Goal: Task Accomplishment & Management: Use online tool/utility

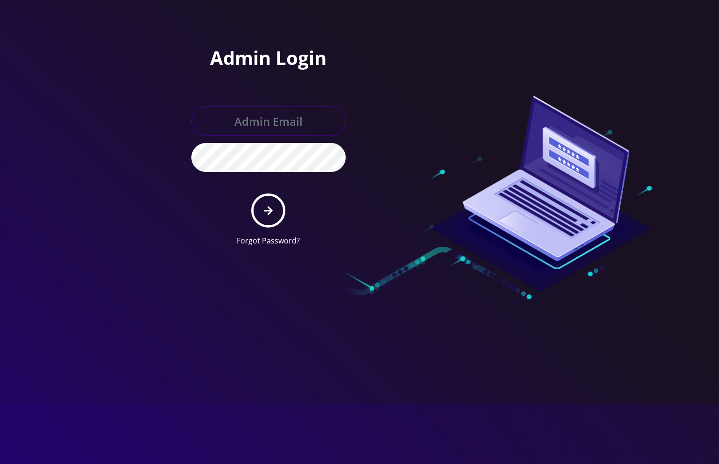
click at [259, 125] on input "text" at bounding box center [268, 121] width 154 height 29
paste input "raffimannarelli@gmail.com"
type input "raffimannarelli@gmail.com"
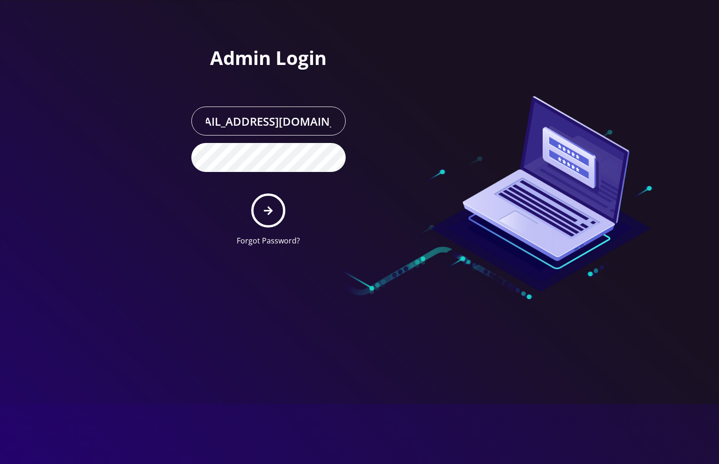
scroll to position [0, 0]
drag, startPoint x: 193, startPoint y: 203, endPoint x: 210, endPoint y: 205, distance: 17.4
click at [193, 203] on form "raffimannarelli@gmail.com Forgot Password?" at bounding box center [268, 177] width 154 height 140
click at [271, 217] on button "submit" at bounding box center [268, 211] width 34 height 34
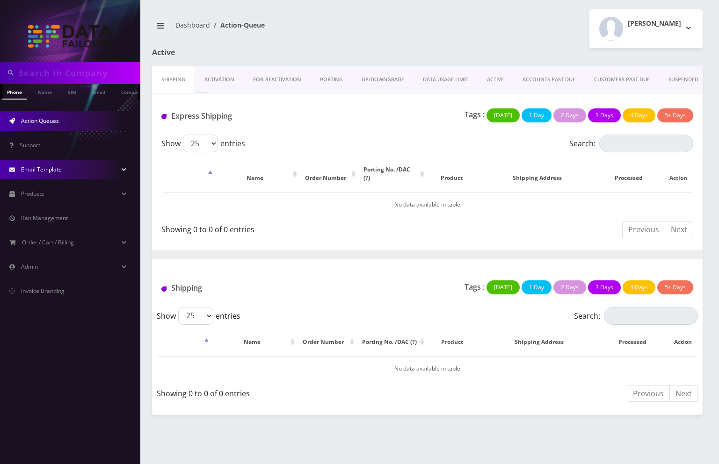
click at [122, 169] on link "Email Template" at bounding box center [70, 170] width 140 height 20
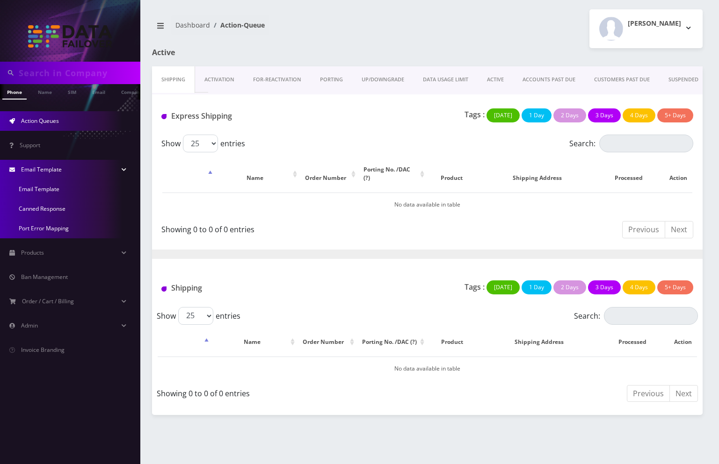
click at [122, 169] on link "Email Template" at bounding box center [70, 170] width 140 height 20
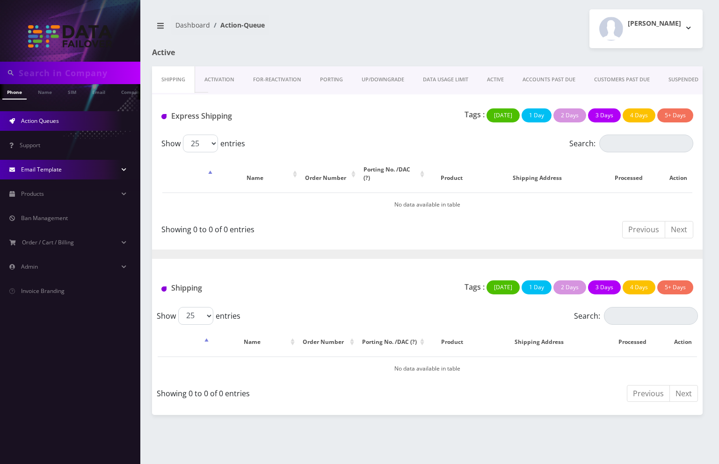
click at [122, 169] on link "Email Template" at bounding box center [70, 170] width 140 height 20
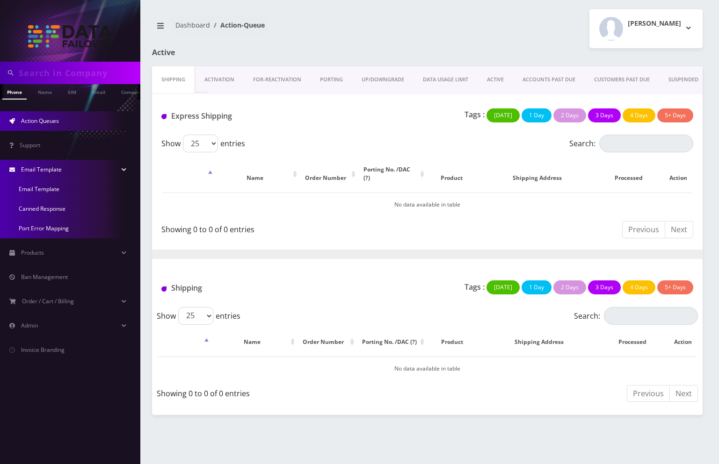
click at [85, 168] on link "Email Template" at bounding box center [70, 170] width 140 height 20
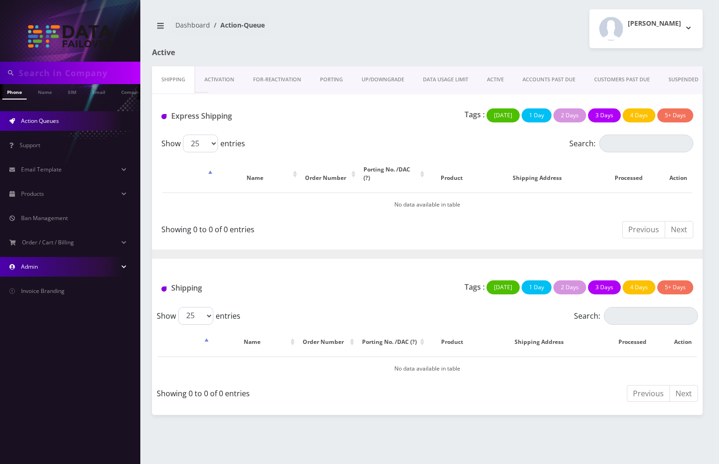
click at [93, 264] on link "Admin" at bounding box center [70, 267] width 140 height 20
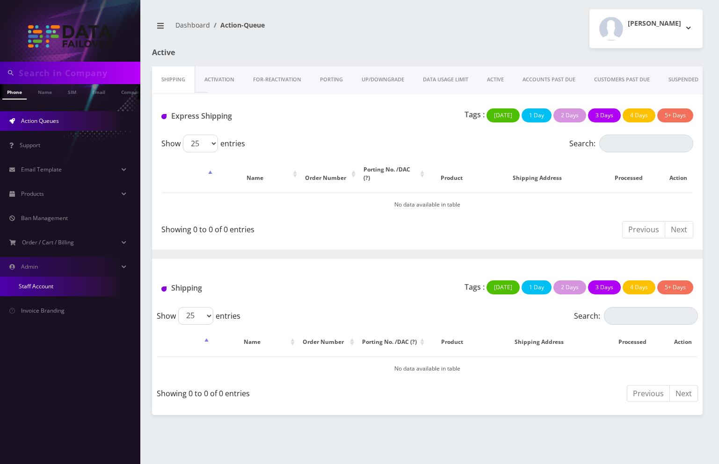
click at [62, 278] on link "Staff Account" at bounding box center [70, 287] width 140 height 20
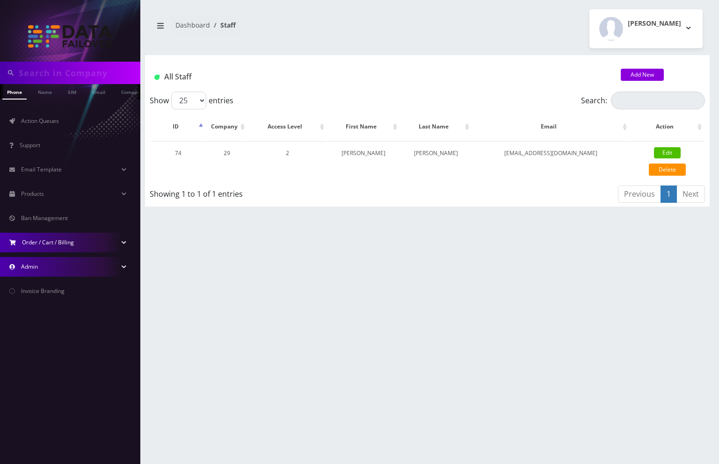
click at [81, 239] on link "Order / Cart / Billing" at bounding box center [70, 243] width 140 height 20
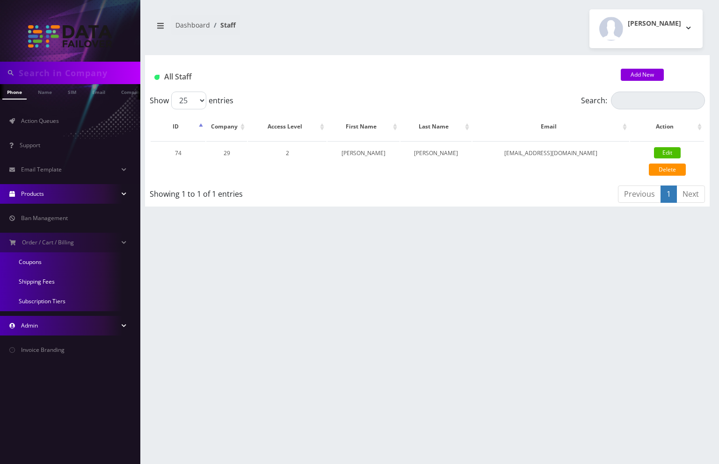
click at [83, 193] on link "Products" at bounding box center [70, 194] width 140 height 20
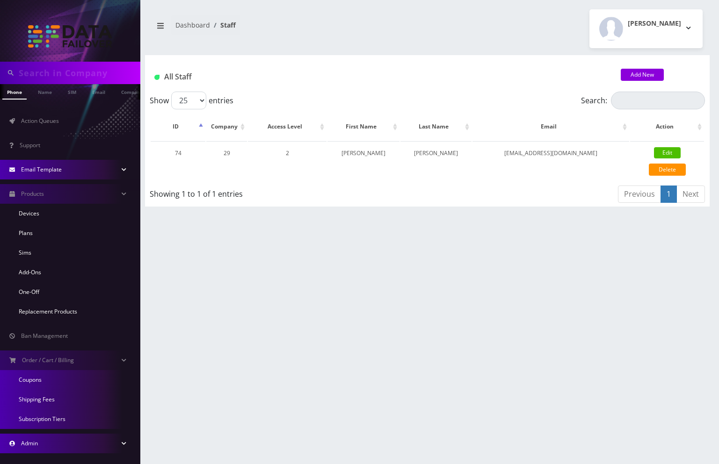
click at [75, 162] on link "Email Template" at bounding box center [70, 170] width 140 height 20
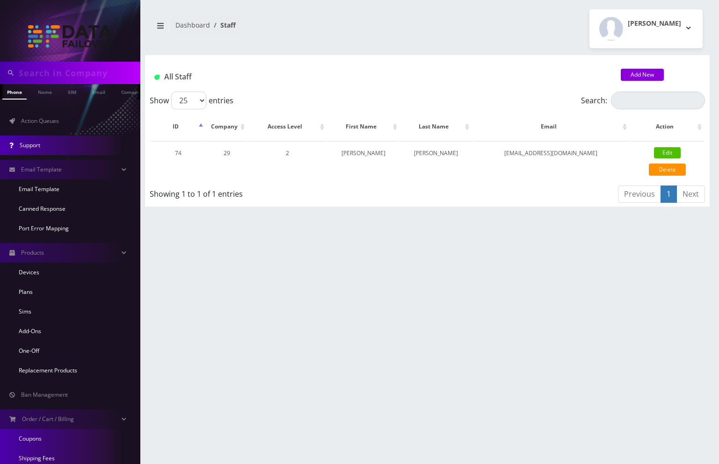
click at [69, 138] on link "Support" at bounding box center [70, 146] width 140 height 20
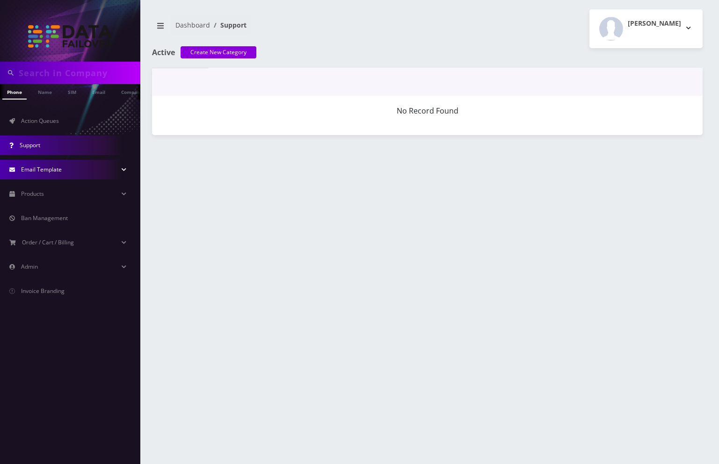
click at [76, 165] on link "Email Template" at bounding box center [70, 170] width 140 height 20
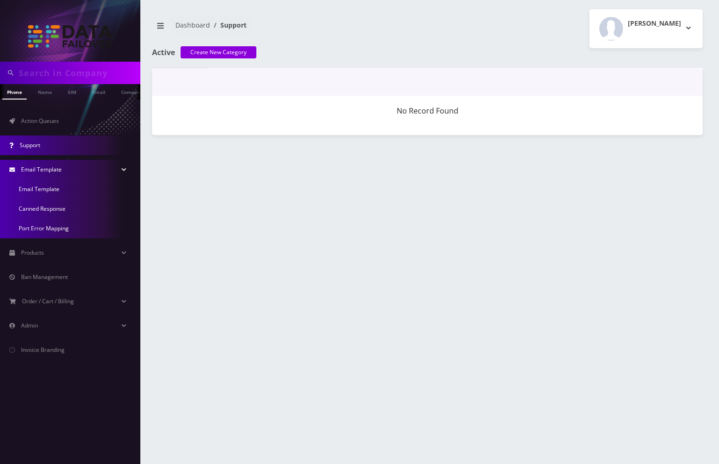
click at [76, 164] on link "Email Template" at bounding box center [70, 170] width 140 height 20
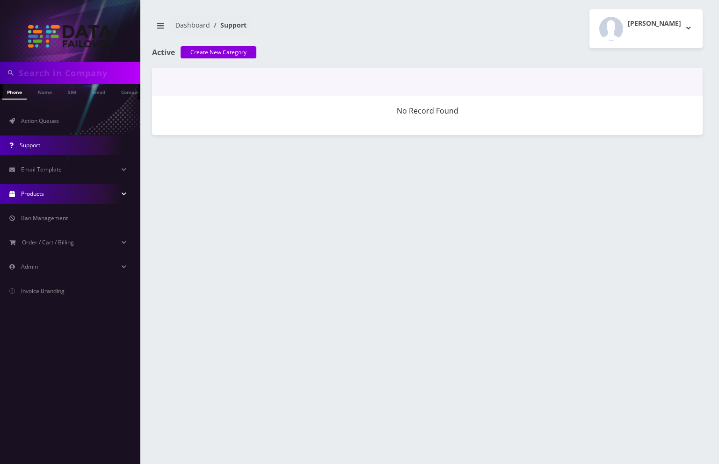
click at [68, 188] on link "Products" at bounding box center [70, 194] width 140 height 20
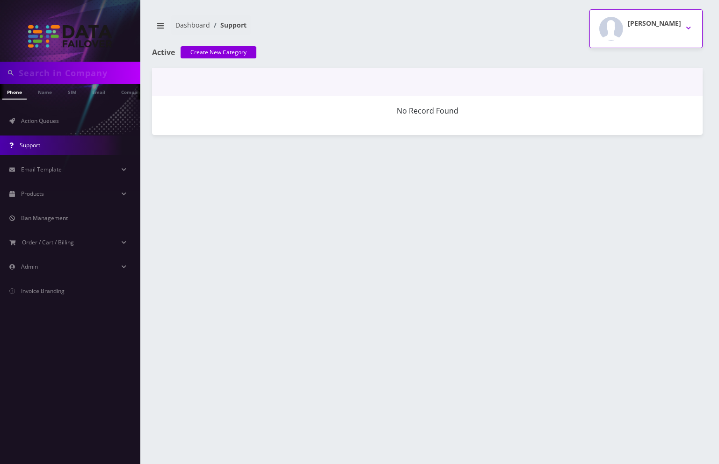
click at [639, 29] on div "[PERSON_NAME]" at bounding box center [654, 29] width 53 height 24
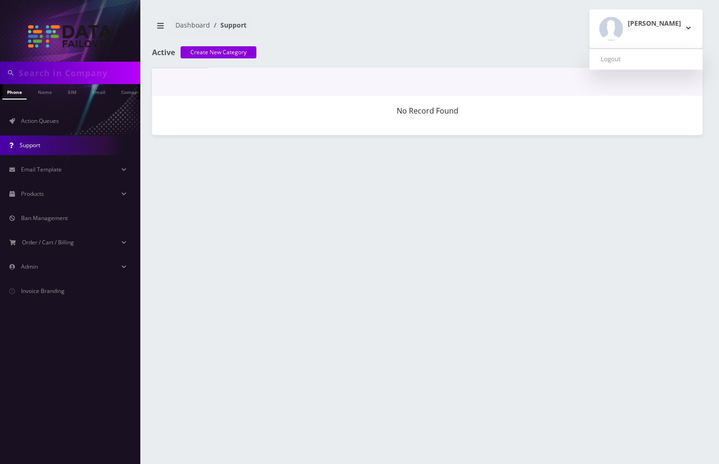
click at [45, 40] on img at bounding box center [70, 36] width 84 height 22
click at [44, 94] on link "Name" at bounding box center [44, 91] width 23 height 15
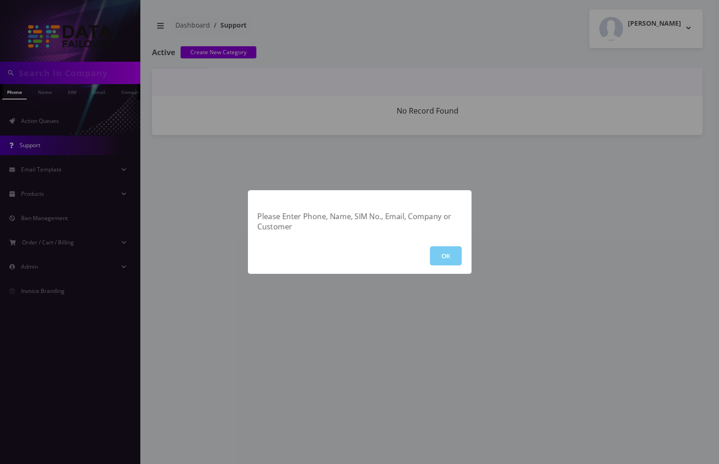
click at [441, 253] on button "OK" at bounding box center [446, 255] width 32 height 19
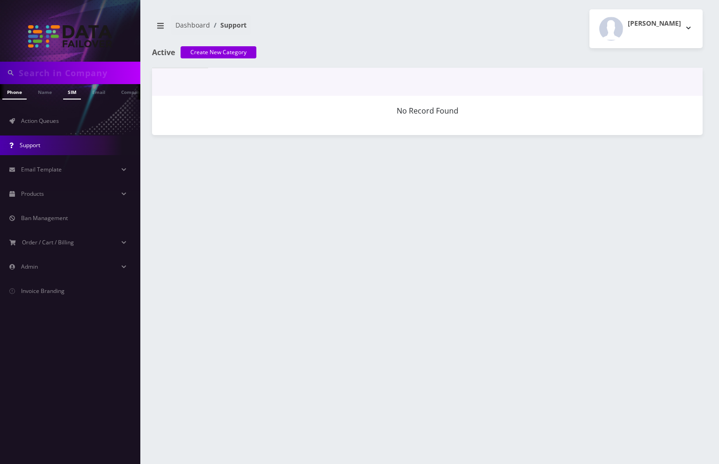
click at [72, 88] on link "SIM" at bounding box center [72, 91] width 18 height 15
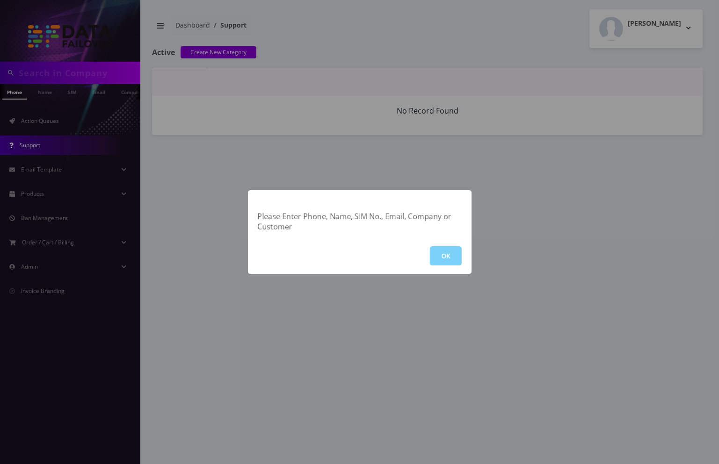
click at [433, 253] on button "OK" at bounding box center [446, 255] width 32 height 19
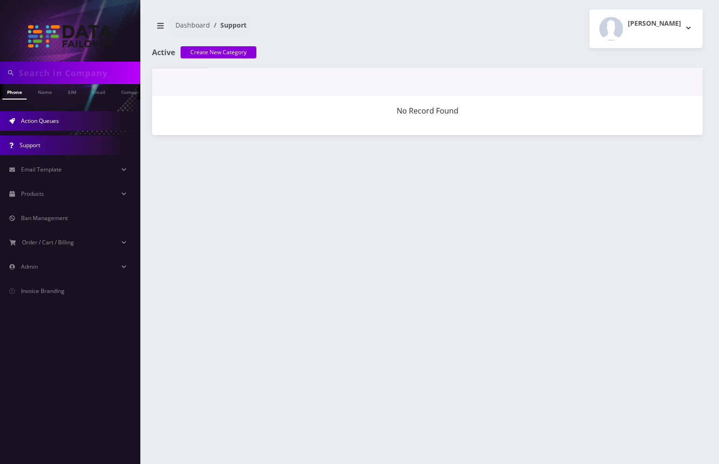
click at [34, 123] on span "Action Queues" at bounding box center [40, 121] width 38 height 8
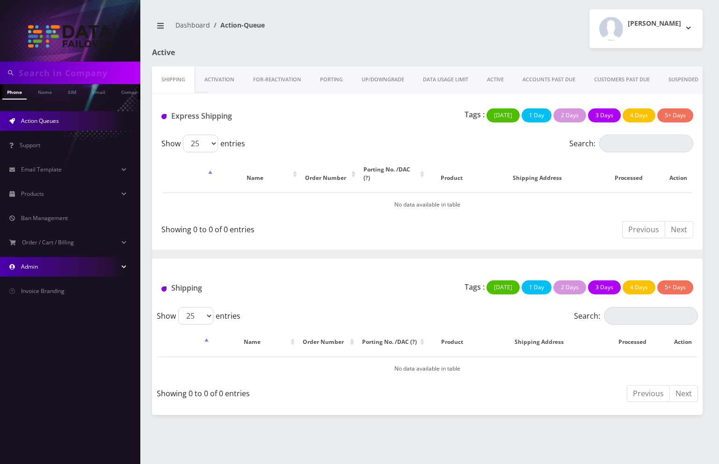
click at [75, 260] on link "Admin" at bounding box center [70, 267] width 140 height 20
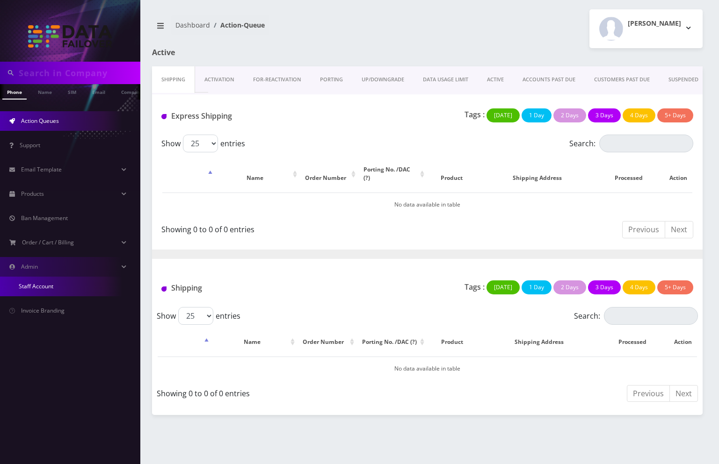
click at [58, 279] on link "Staff Account" at bounding box center [70, 287] width 140 height 20
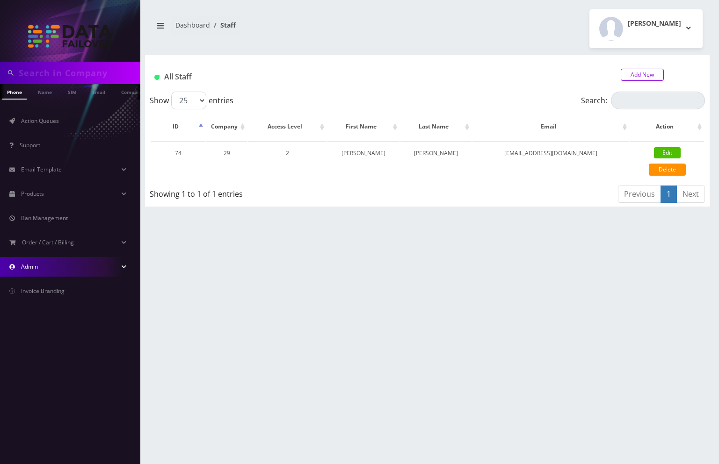
type input "raffimannarelli@gmail.com"
click at [636, 75] on link "Add New" at bounding box center [642, 75] width 43 height 12
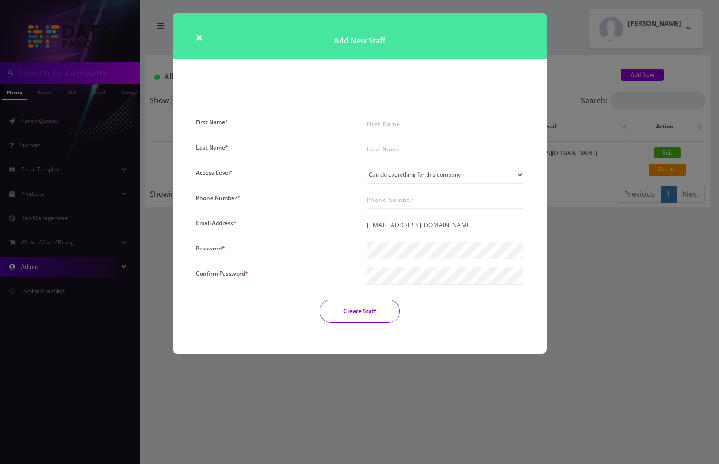
click at [205, 36] on h1 "Add New Staff" at bounding box center [360, 36] width 374 height 46
click at [198, 35] on span "×" at bounding box center [199, 36] width 7 height 15
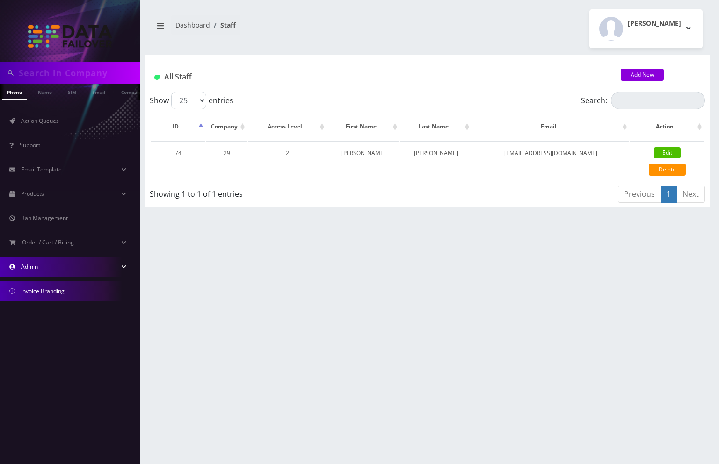
click at [54, 291] on span "Invoice Branding" at bounding box center [42, 291] width 43 height 8
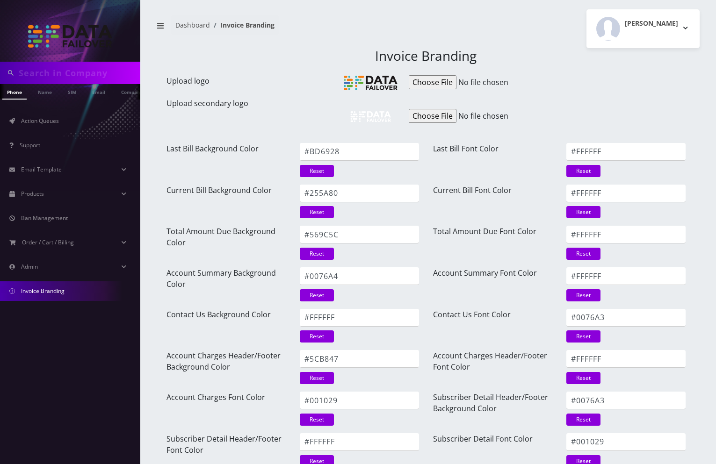
click at [426, 83] on input "Upload logo" at bounding box center [480, 82] width 143 height 14
type input "C:\fakepath\WhatsApp Image [DATE] 13.18.20.jpeg"
click at [267, 92] on div "Invoice Branding Upload logo Upload secondary logo Last Bill Background Color #…" at bounding box center [425, 280] width 533 height 465
click at [449, 83] on input "Upload logo" at bounding box center [480, 82] width 143 height 14
type input "C:\fakepath\WhatsApp Image [DATE] 13.18.20.jpeg"
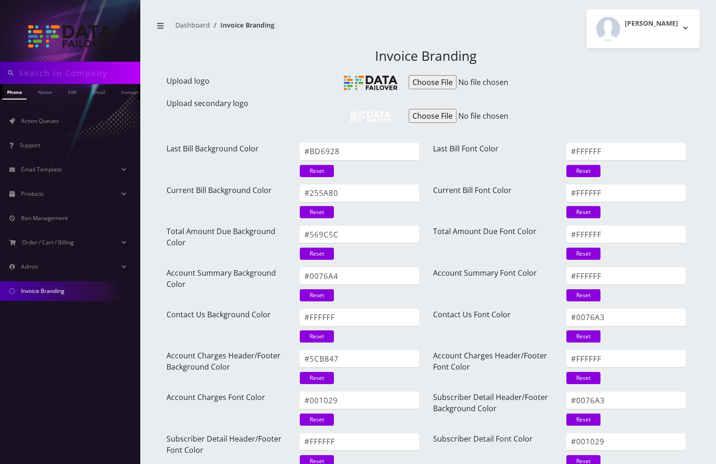
scroll to position [49, 0]
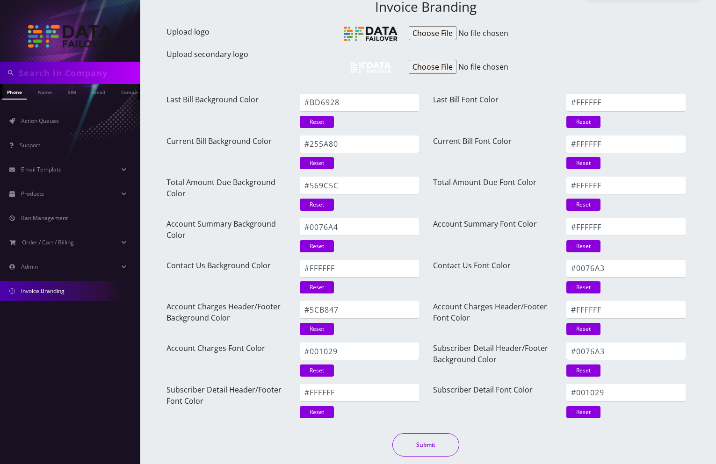
click at [405, 437] on button "Submit" at bounding box center [425, 444] width 67 height 23
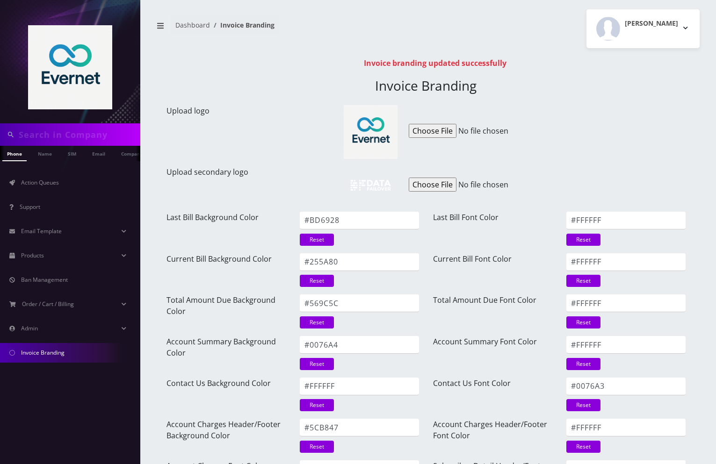
click at [376, 184] on img at bounding box center [375, 185] width 63 height 38
click at [427, 135] on input "Upload logo" at bounding box center [480, 131] width 143 height 14
type input "C:\fakepath\upscaled-image.png"
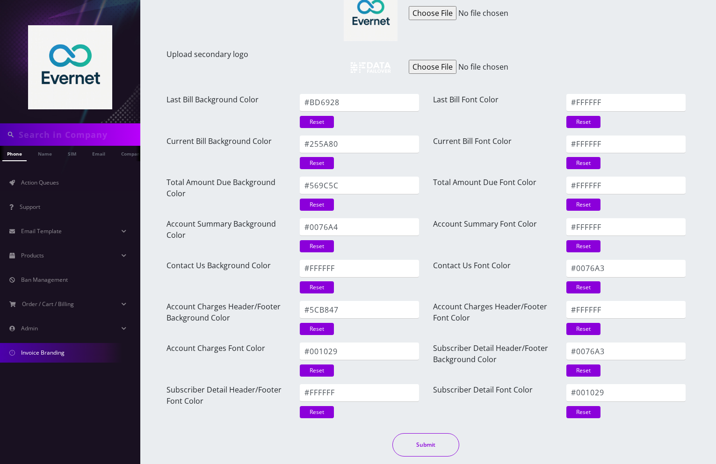
click at [435, 440] on button "Submit" at bounding box center [425, 444] width 67 height 23
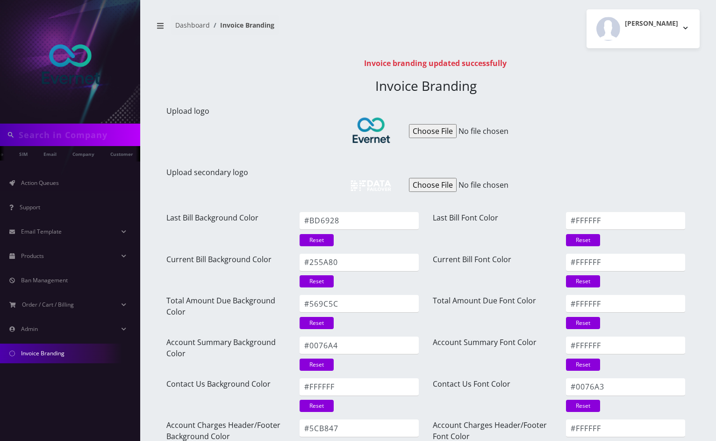
scroll to position [0, 51]
click at [54, 189] on link "Action Queues" at bounding box center [70, 183] width 140 height 20
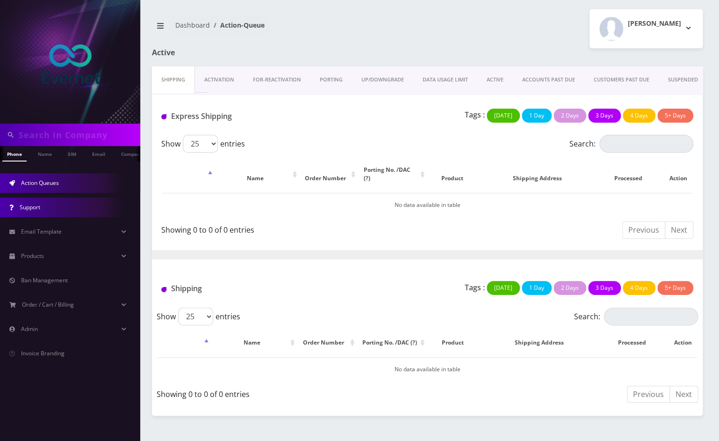
click at [47, 209] on link "Support" at bounding box center [70, 207] width 140 height 20
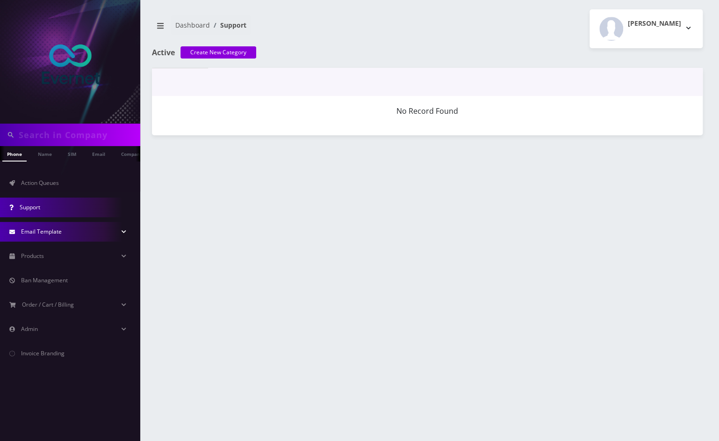
click at [56, 224] on link "Email Template" at bounding box center [70, 232] width 140 height 20
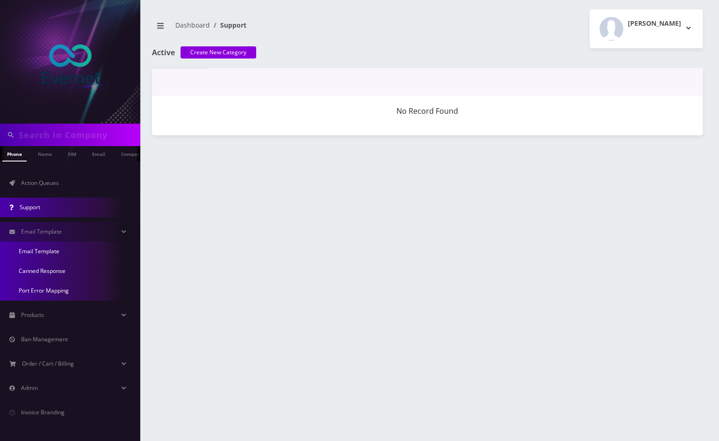
click at [53, 247] on link "Email Template" at bounding box center [70, 251] width 140 height 20
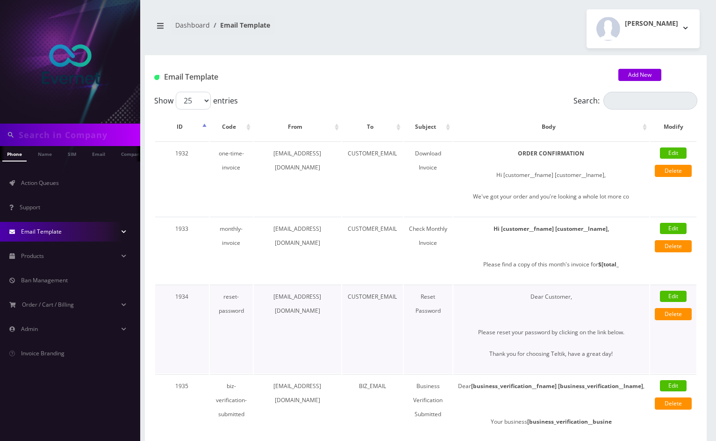
scroll to position [46, 0]
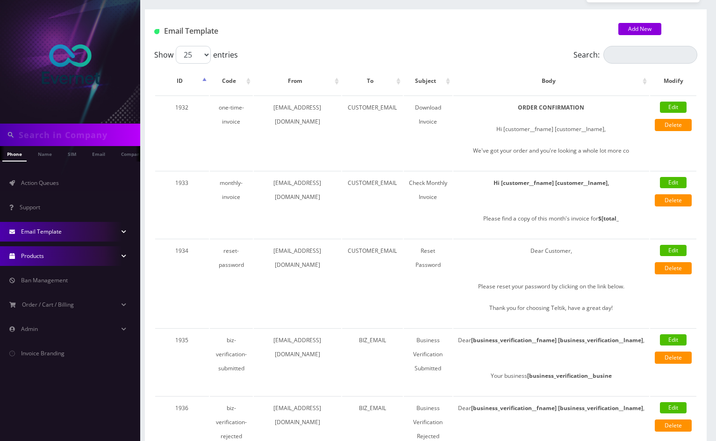
click at [58, 259] on link "Products" at bounding box center [70, 256] width 140 height 20
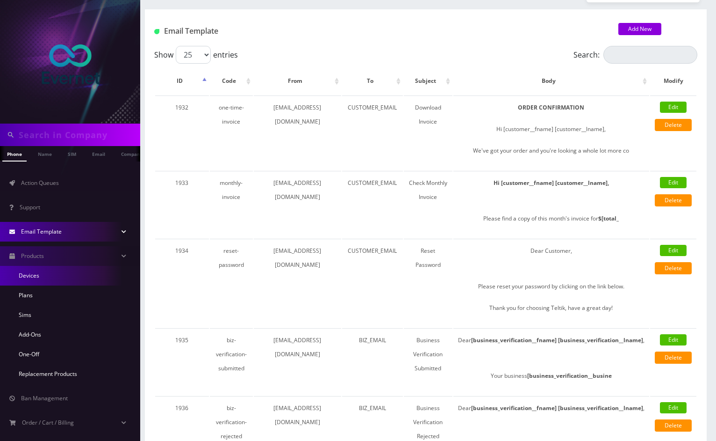
click at [47, 274] on link "Devices" at bounding box center [70, 276] width 140 height 20
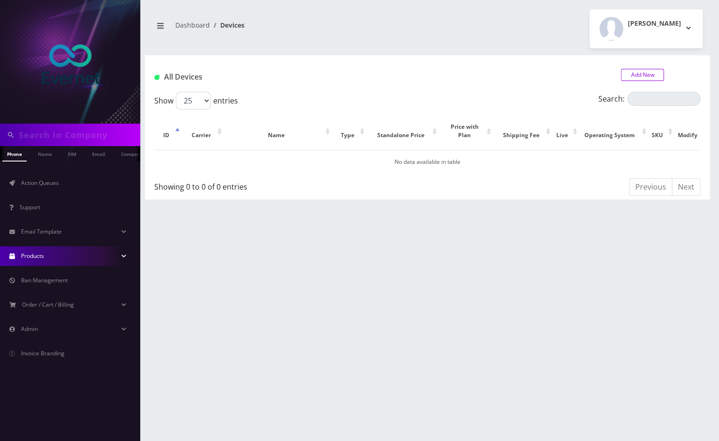
click at [634, 73] on link "Add New" at bounding box center [642, 75] width 43 height 12
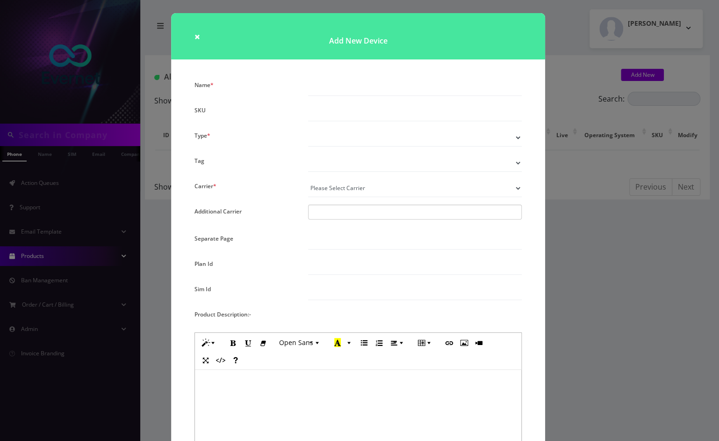
click at [191, 34] on h1 "Add New Device" at bounding box center [358, 36] width 374 height 46
click at [195, 36] on span "×" at bounding box center [198, 36] width 6 height 13
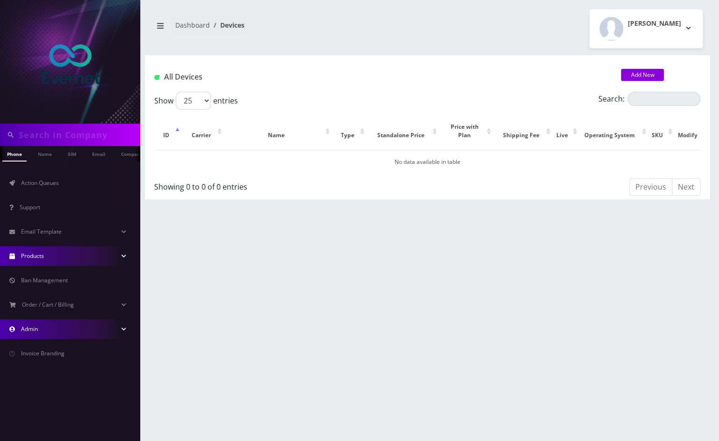
click at [103, 327] on link "Admin" at bounding box center [70, 329] width 140 height 20
click at [113, 325] on link "Admin" at bounding box center [70, 329] width 140 height 20
